Goal: Information Seeking & Learning: Find specific fact

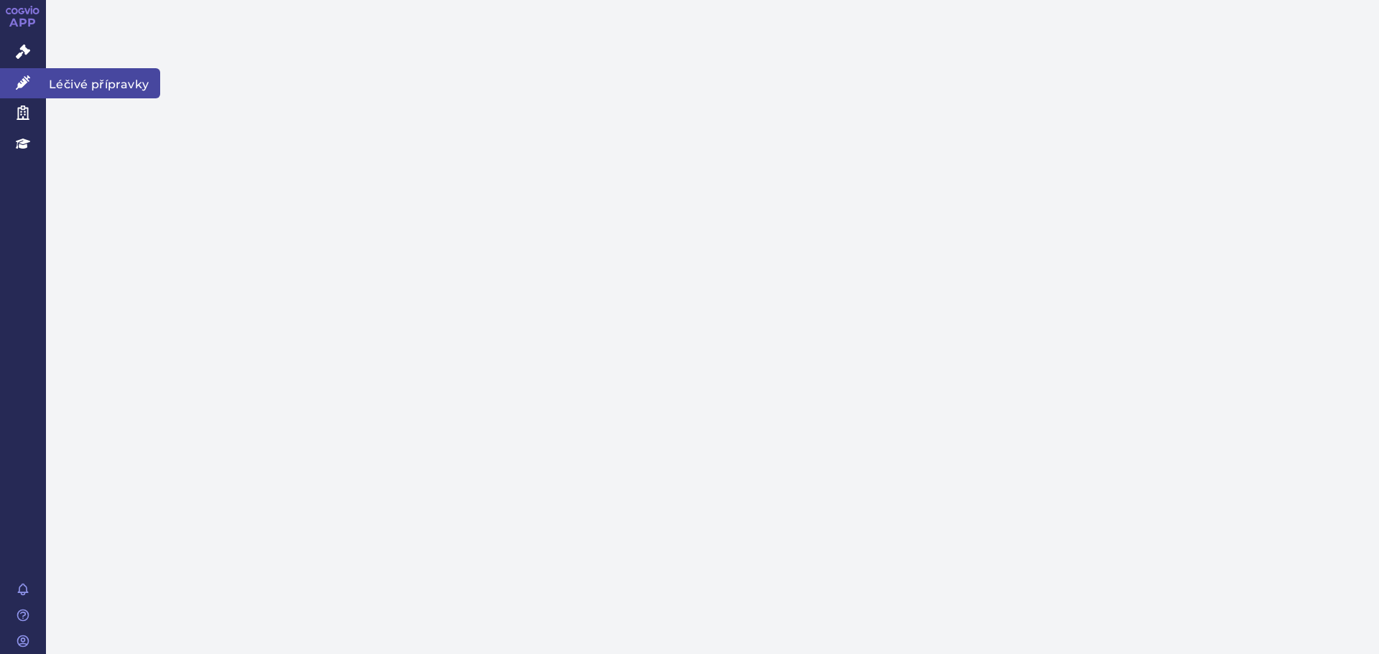
click at [17, 80] on icon at bounding box center [23, 82] width 14 height 14
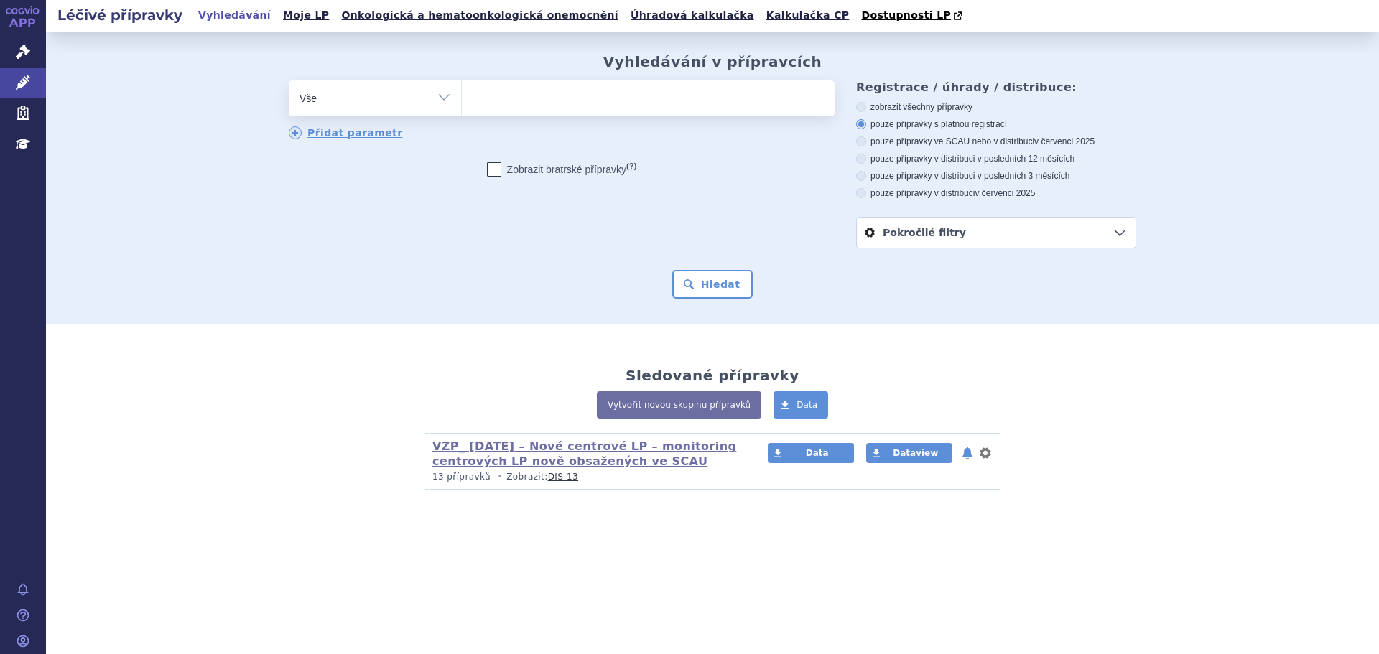
click at [517, 101] on ul at bounding box center [648, 95] width 373 height 30
click at [462, 101] on select at bounding box center [461, 98] width 1 height 36
click at [516, 98] on ul at bounding box center [648, 95] width 373 height 30
click at [462, 98] on select at bounding box center [461, 98] width 1 height 36
type input "be"
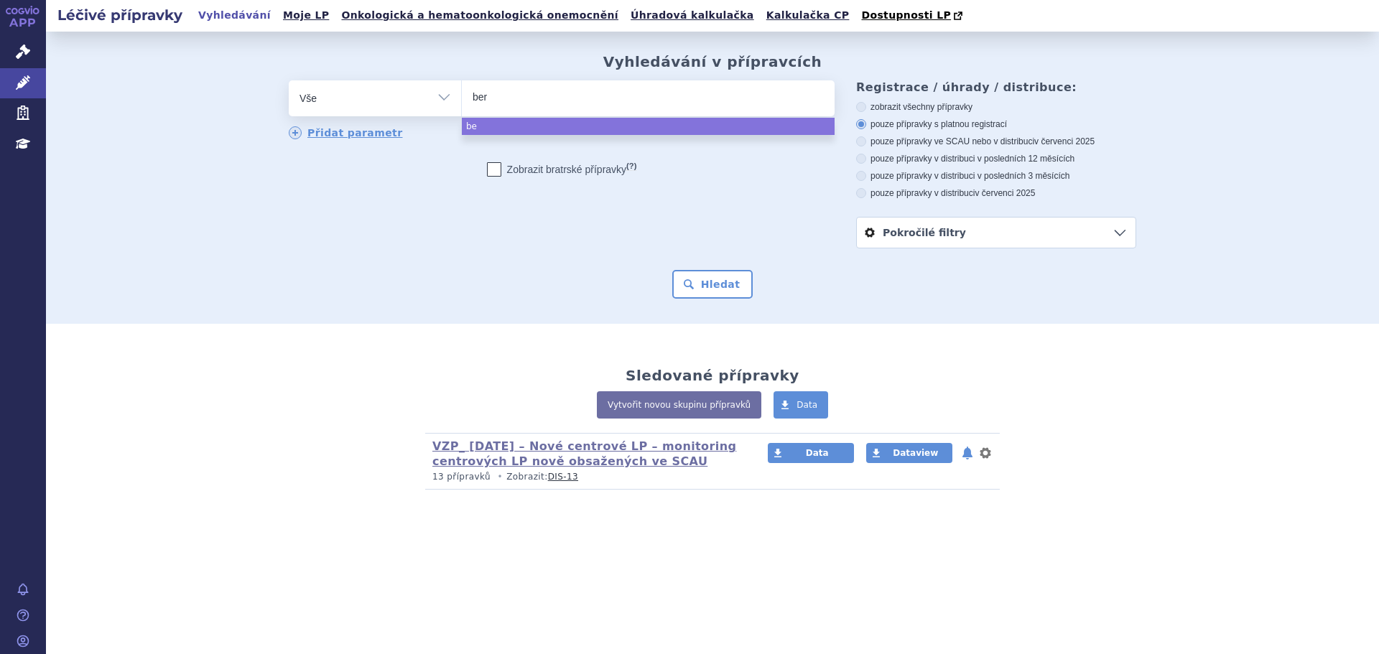
type input "bero"
type input "berom"
type input "beromun"
select select "beromun"
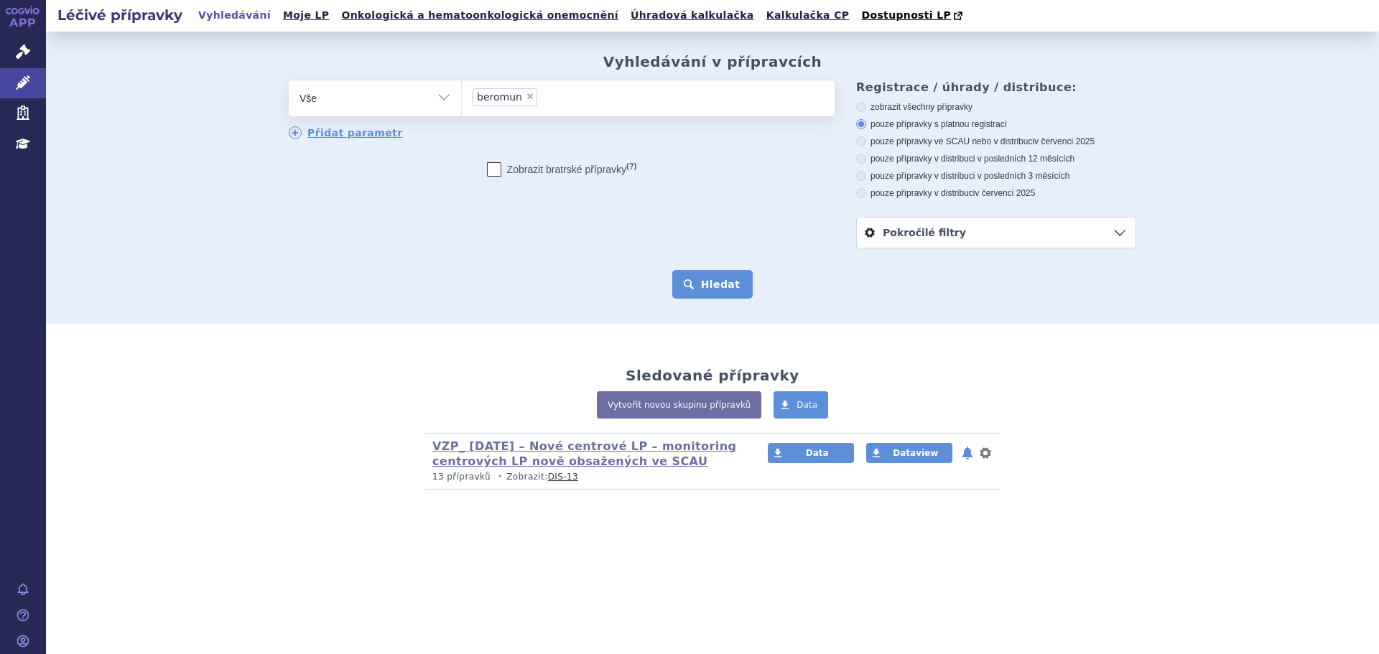
click at [736, 279] on button "Hledat" at bounding box center [712, 284] width 81 height 29
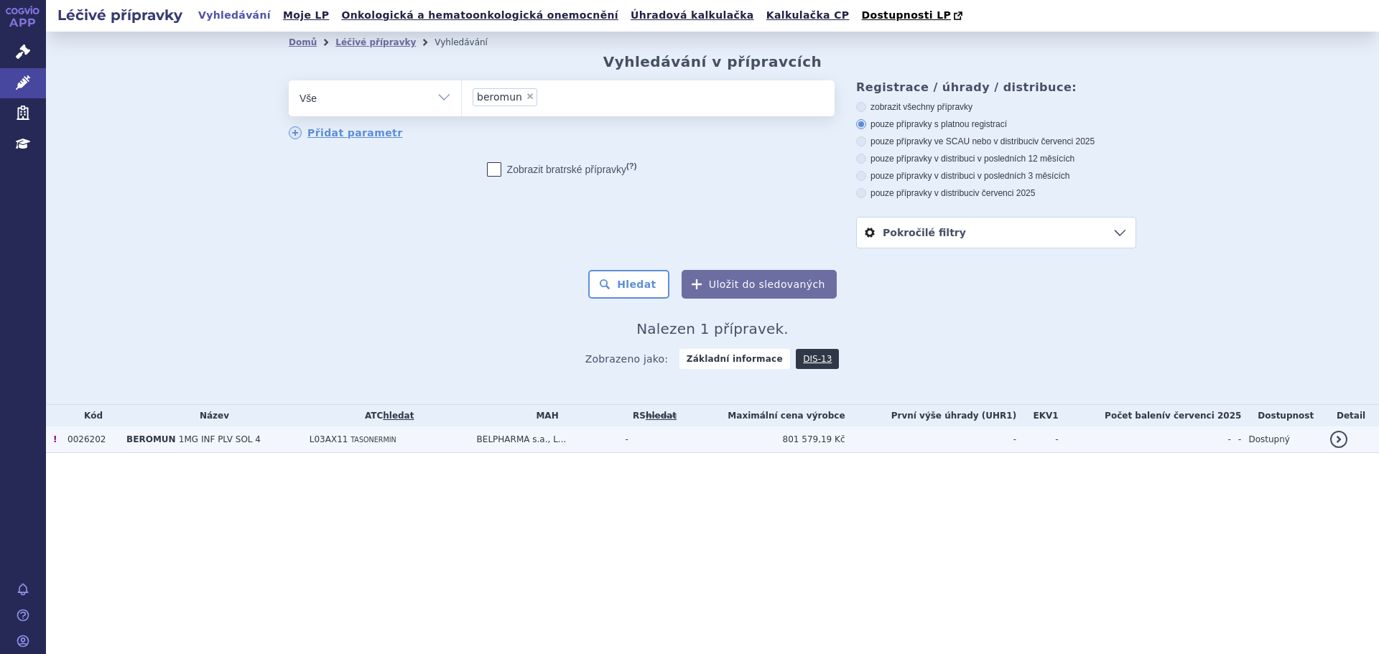
click at [228, 440] on span "1MG INF PLV SOL 4" at bounding box center [220, 439] width 82 height 10
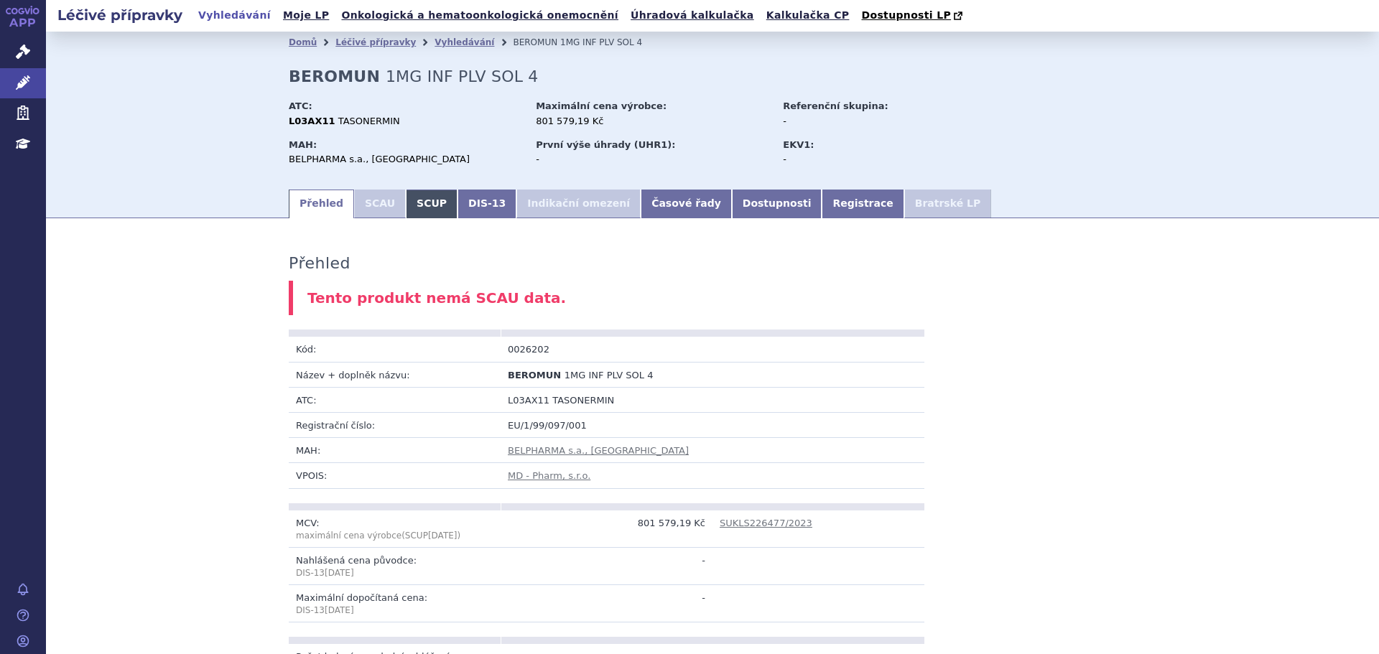
click at [413, 210] on link "SCUP" at bounding box center [432, 204] width 52 height 29
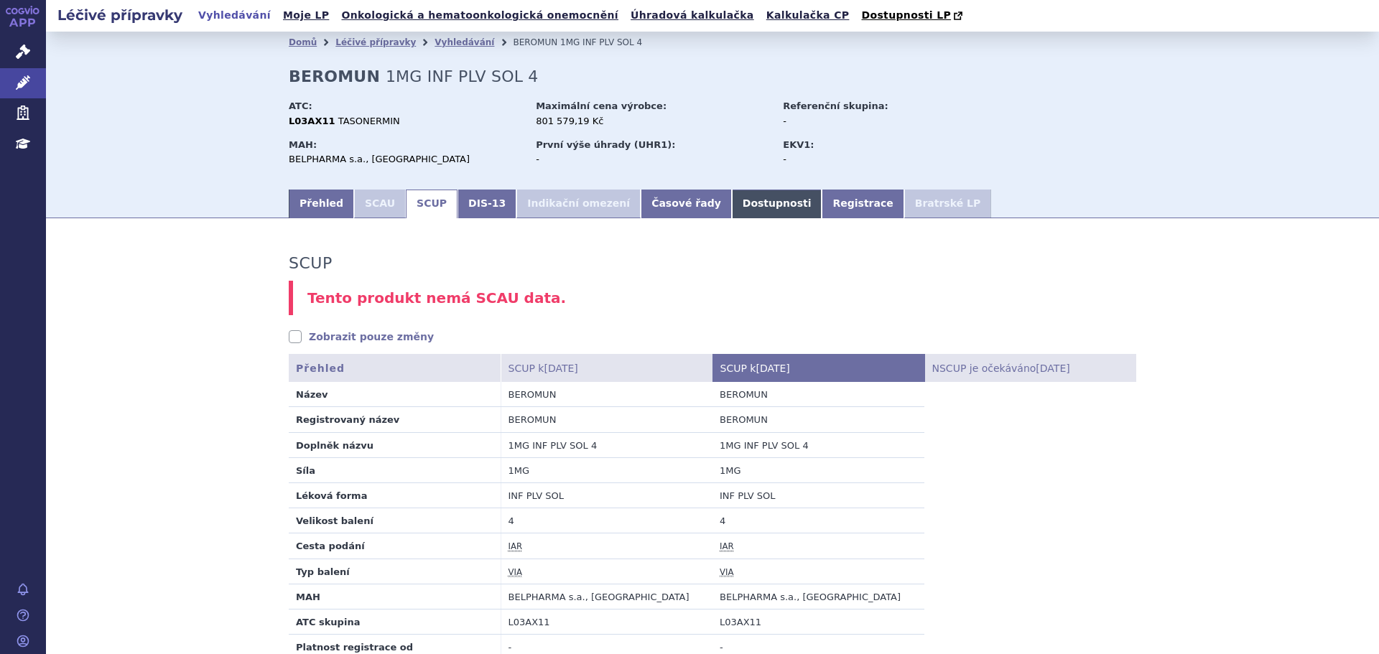
click at [735, 200] on link "Dostupnosti" at bounding box center [777, 204] width 90 height 29
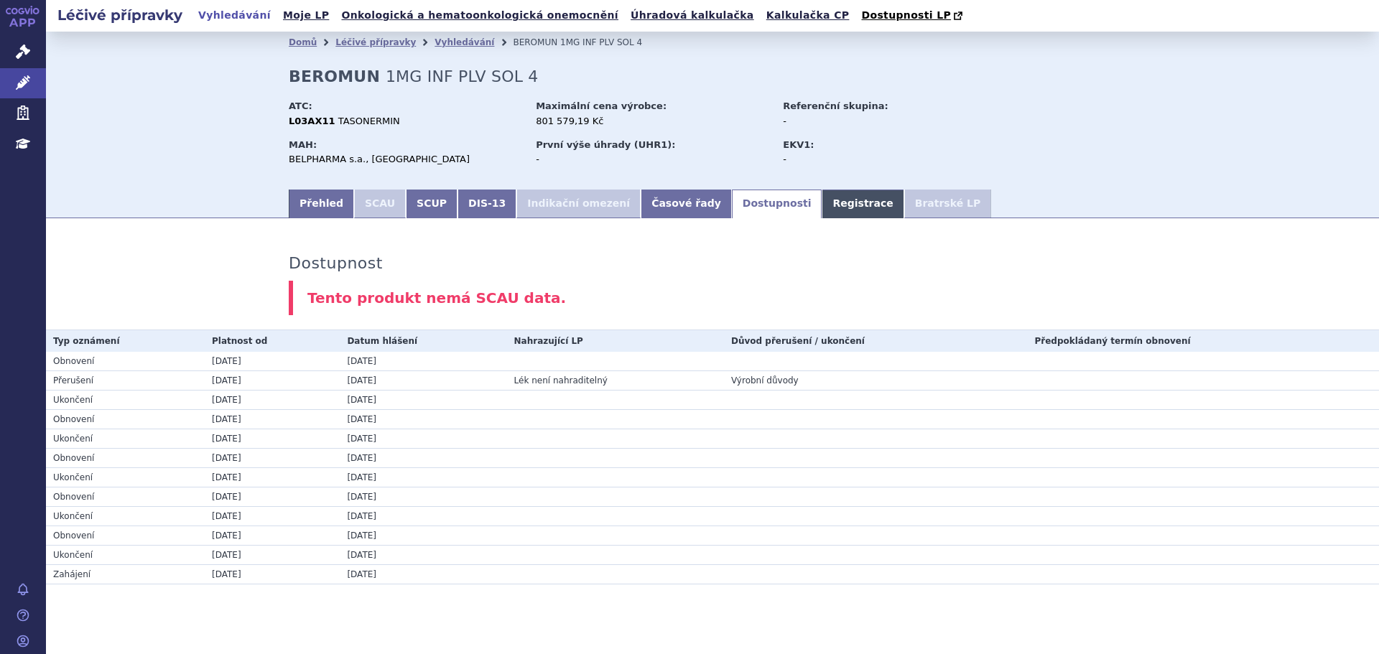
click at [822, 216] on link "Registrace" at bounding box center [863, 204] width 82 height 29
